Goal: Information Seeking & Learning: Compare options

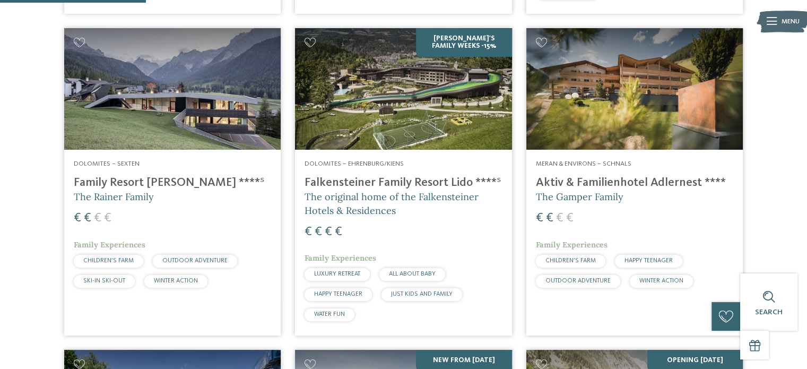
scroll to position [596, 0]
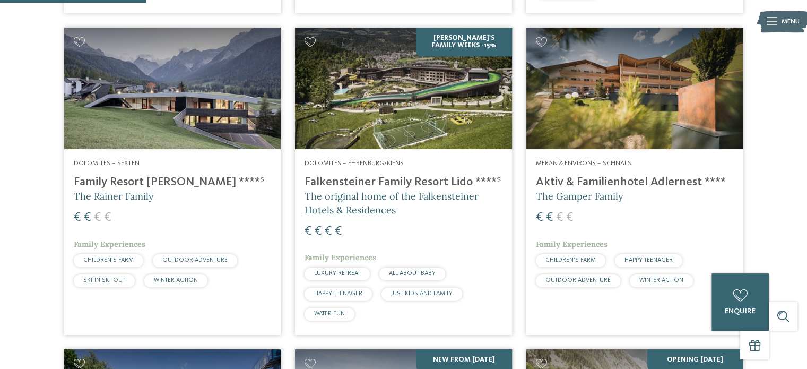
click at [410, 175] on h4 "Falkensteiner Family Resort Lido ****ˢ" at bounding box center [402, 182] width 197 height 14
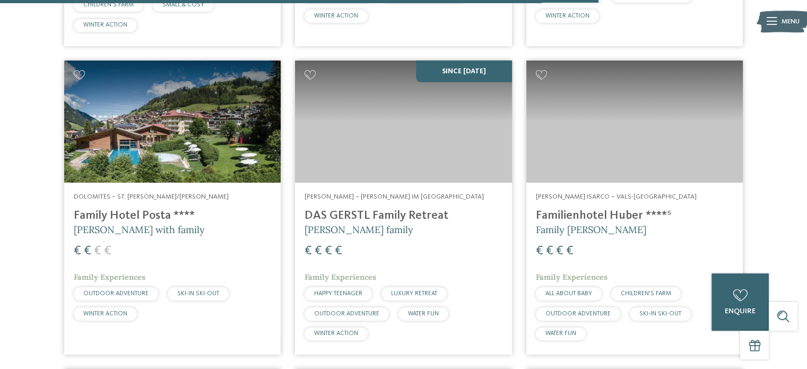
scroll to position [2443, 0]
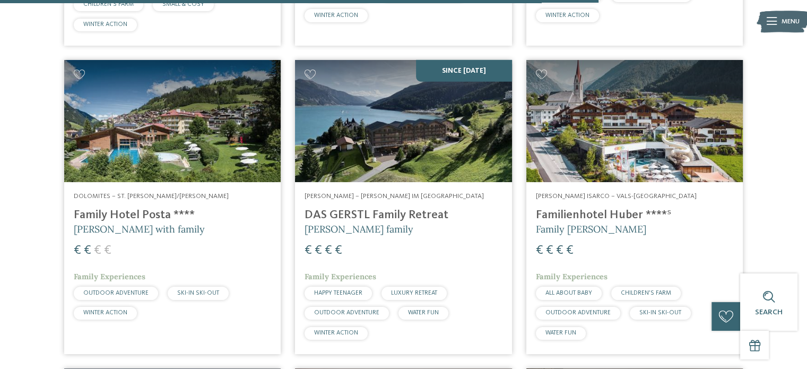
click at [388, 208] on h4 "DAS GERSTL Family Retreat" at bounding box center [402, 215] width 197 height 14
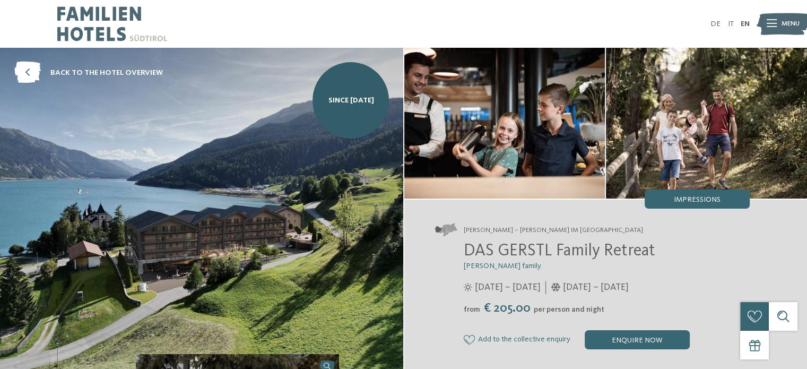
click at [202, 264] on img at bounding box center [201, 210] width 403 height 325
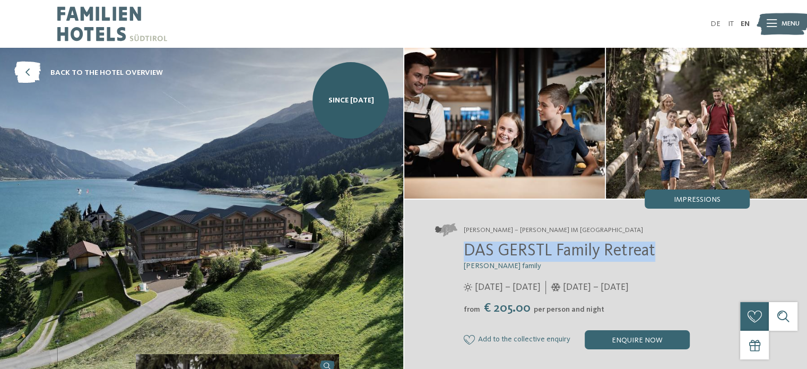
drag, startPoint x: 656, startPoint y: 249, endPoint x: 465, endPoint y: 249, distance: 191.5
click at [465, 249] on h2 "DAS GERSTL Family Retreat" at bounding box center [607, 251] width 286 height 20
copy span "DAS GERSTL Family Retreat"
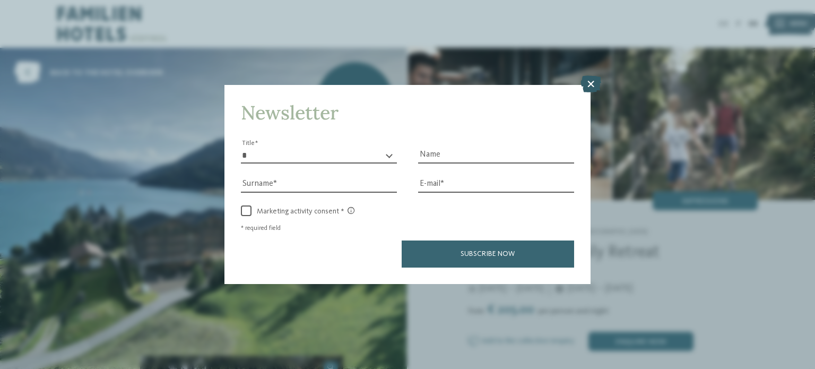
click at [581, 84] on icon at bounding box center [590, 83] width 21 height 17
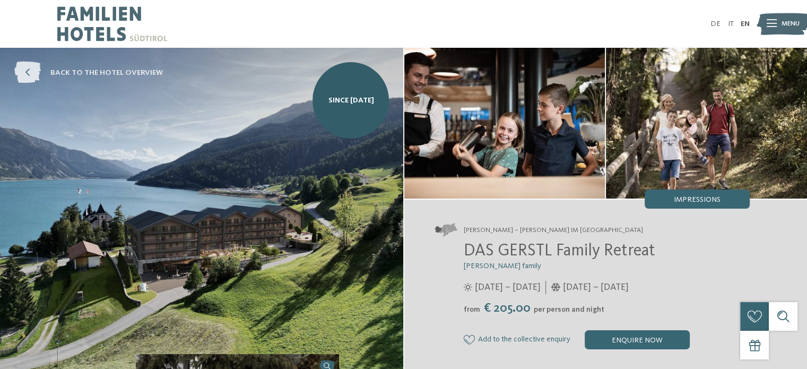
click at [32, 74] on icon at bounding box center [27, 73] width 27 height 22
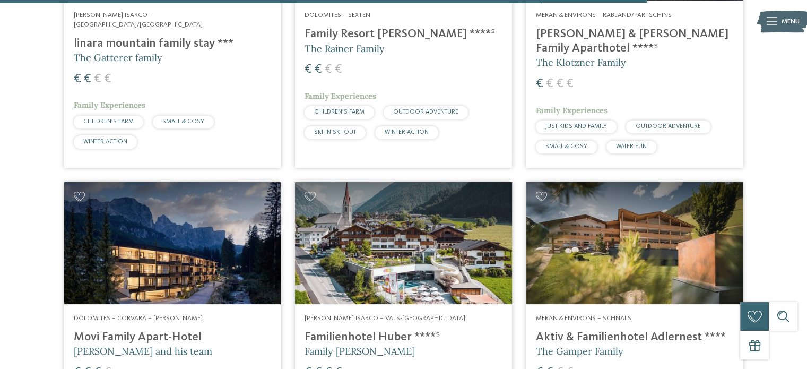
scroll to position [2614, 0]
